Goal: Task Accomplishment & Management: Use online tool/utility

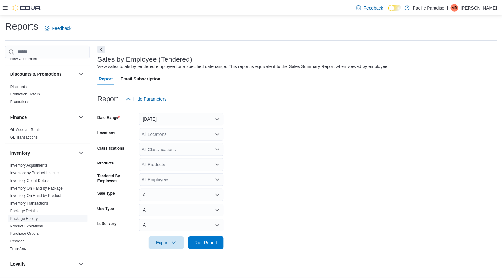
scroll to position [127, 0]
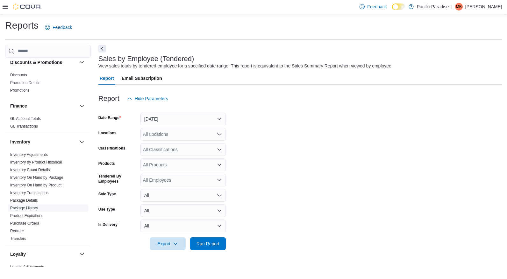
click at [23, 209] on link "Package History" at bounding box center [24, 208] width 28 height 4
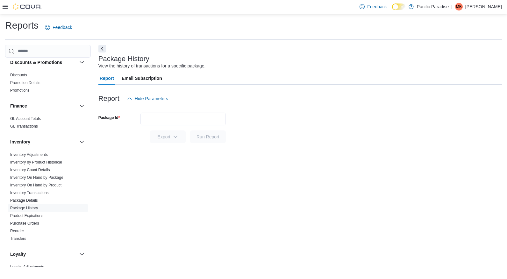
click at [147, 117] on input "Package Id" at bounding box center [182, 119] width 85 height 13
type input "**********"
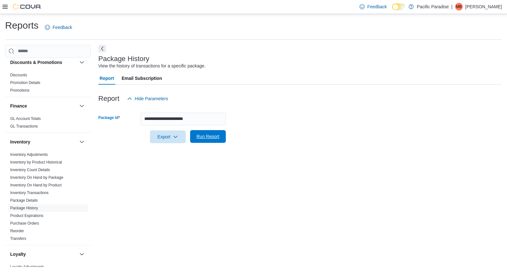
click at [205, 137] on span "Run Report" at bounding box center [207, 136] width 23 height 6
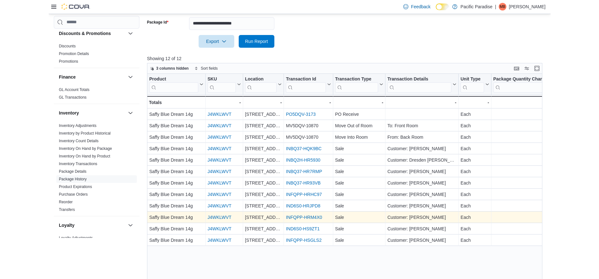
scroll to position [108, 0]
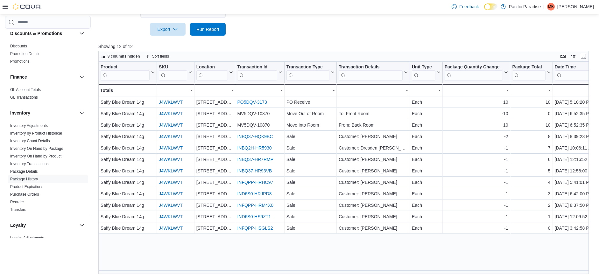
drag, startPoint x: 509, startPoint y: 64, endPoint x: 477, endPoint y: 69, distance: 32.2
click at [477, 69] on div at bounding box center [478, 72] width 5 height 21
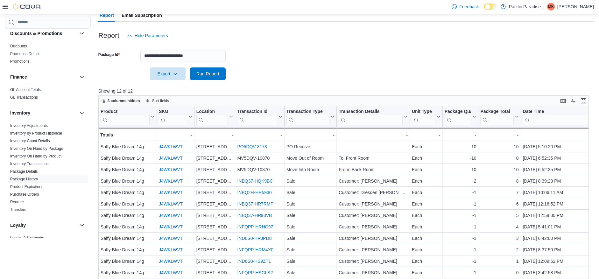
scroll to position [0, 0]
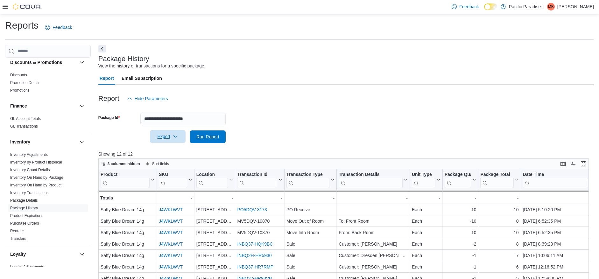
click at [165, 136] on span "Export" at bounding box center [168, 136] width 28 height 13
click at [170, 151] on span "Export to Excel" at bounding box center [168, 149] width 29 height 5
